Goal: Task Accomplishment & Management: Use online tool/utility

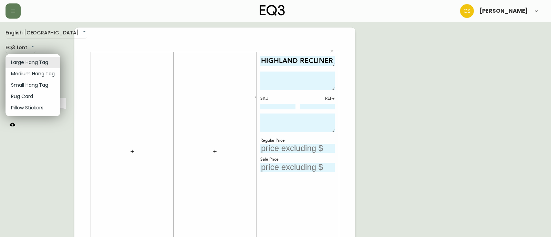
click at [17, 13] on div at bounding box center [275, 118] width 551 height 237
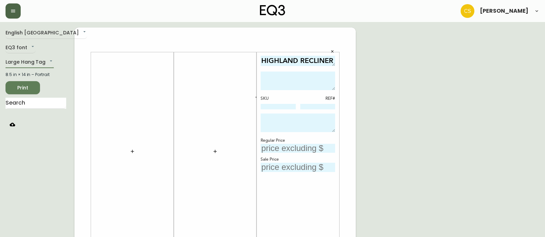
click at [12, 6] on button "button" at bounding box center [13, 10] width 15 height 15
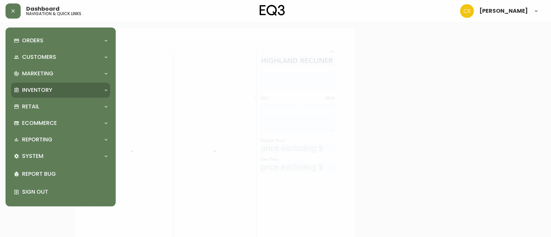
drag, startPoint x: 42, startPoint y: 109, endPoint x: 45, endPoint y: 95, distance: 14.3
click at [45, 95] on div "Orders Order Search Kona Kart Swatch Requests Customers Customer Search Marketi…" at bounding box center [60, 117] width 99 height 168
click at [45, 90] on p "Inventory" at bounding box center [37, 90] width 30 height 8
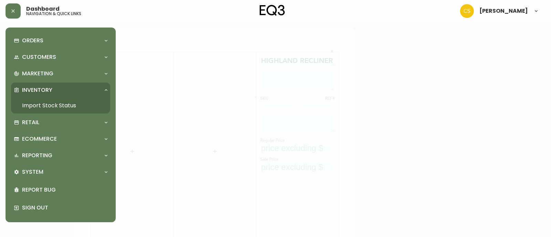
click at [46, 104] on link "Import Stock Status" at bounding box center [60, 106] width 99 height 16
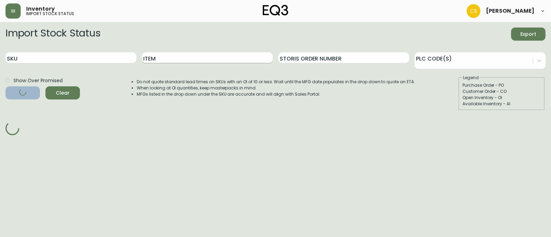
click at [171, 56] on input "Item" at bounding box center [207, 57] width 131 height 11
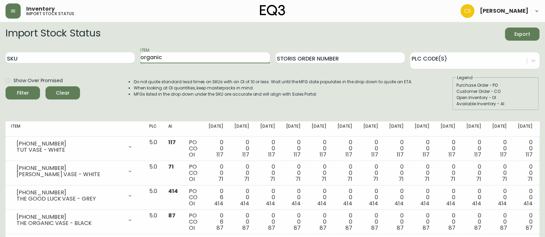
type input "organic"
click at [6, 86] on button "Filter" at bounding box center [23, 92] width 34 height 13
